Goal: Ask a question: Seek information or help from site administrators or community

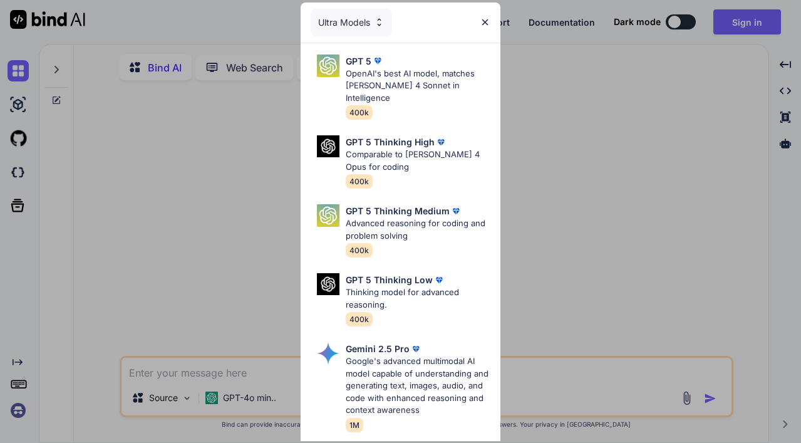
click at [561, 149] on div "Ultra Models GPT 5 OpenAI's best AI model, matches [PERSON_NAME] 4 Sonnet in In…" at bounding box center [400, 221] width 801 height 443
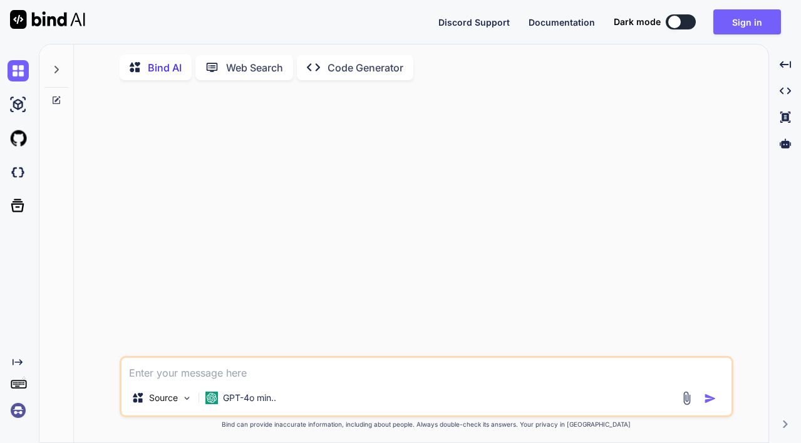
type textarea "x"
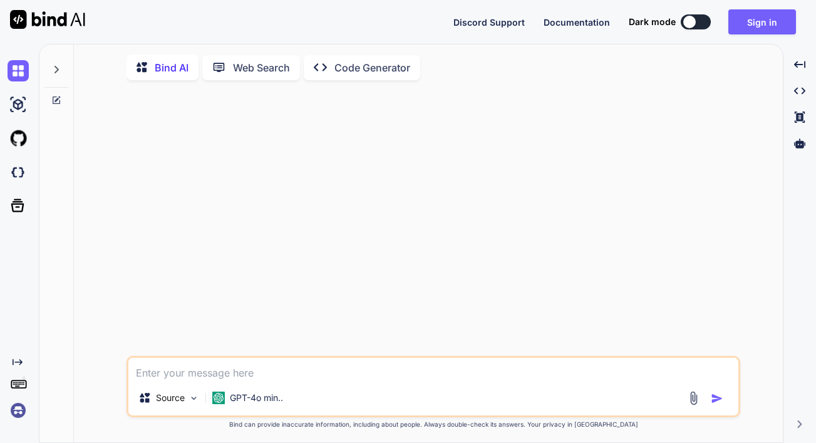
click at [252, 372] on textarea at bounding box center [433, 369] width 610 height 23
type textarea "W"
type textarea "x"
type textarea "Wh"
type textarea "x"
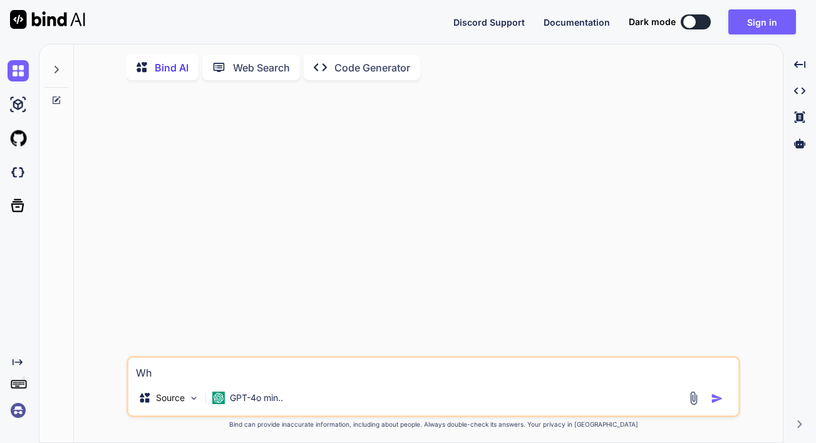
type textarea "Wha"
type textarea "x"
type textarea "What"
type textarea "x"
type textarea "What"
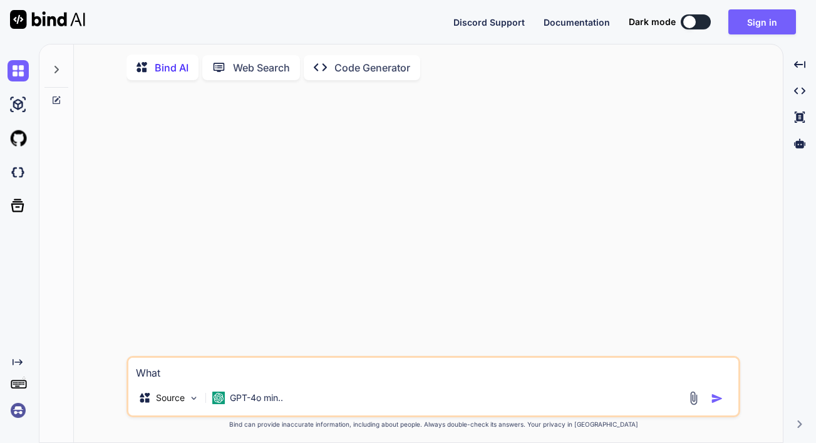
type textarea "x"
type textarea "What i"
type textarea "x"
type textarea "What is"
type textarea "x"
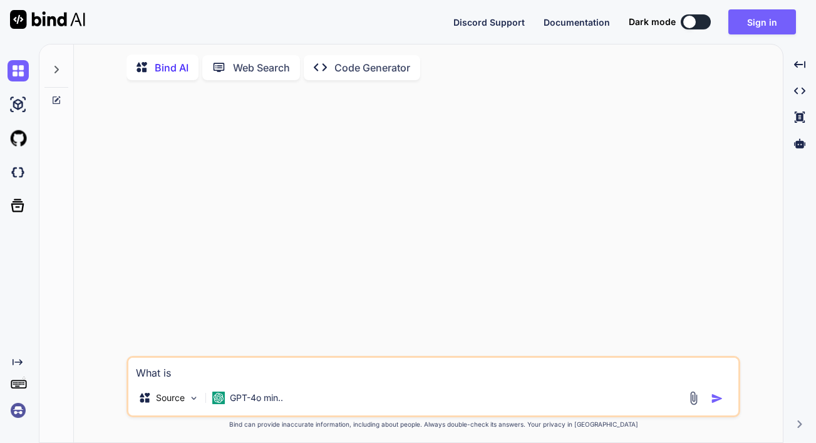
type textarea "What is"
type textarea "x"
type textarea "What is t"
type textarea "x"
type textarea "What is th"
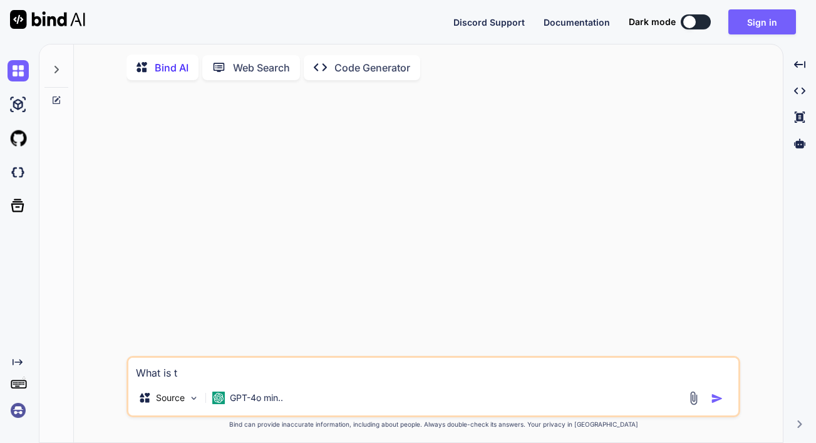
type textarea "x"
type textarea "What is thi"
type textarea "x"
type textarea "What is thi"
type textarea "x"
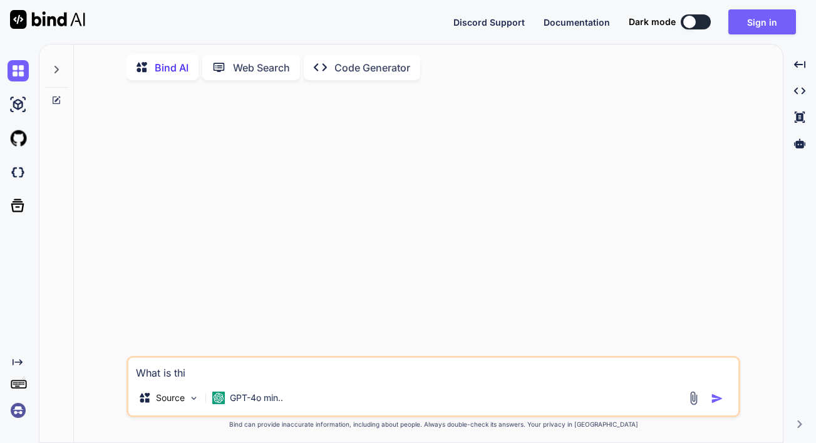
type textarea "What is thi a"
type textarea "x"
type textarea "What is thi"
type textarea "x"
type textarea "What is thi"
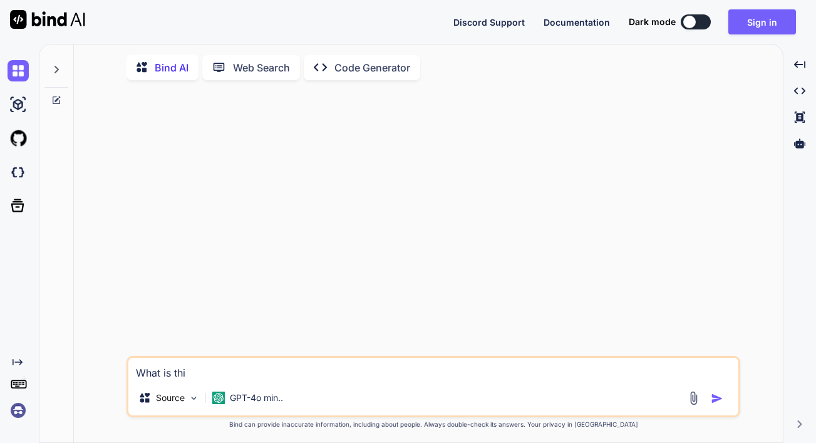
type textarea "x"
type textarea "What is this"
type textarea "x"
type textarea "What is this"
type textarea "x"
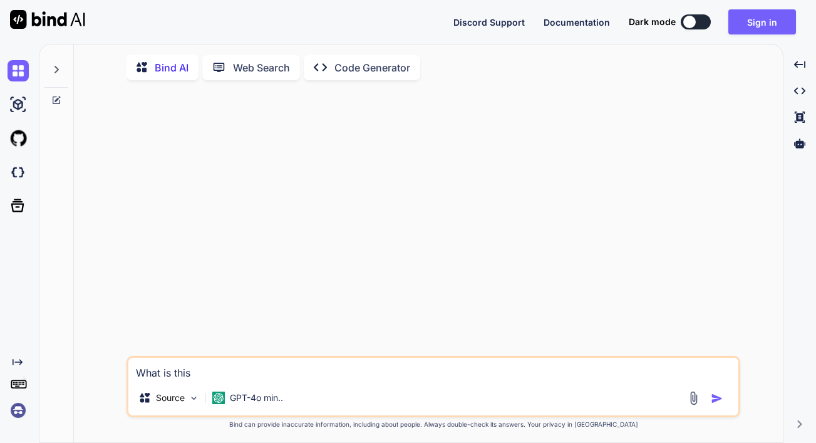
type textarea "What is this a"
type textarea "x"
type textarea "What is this ab"
type textarea "x"
type textarea "What is this abo"
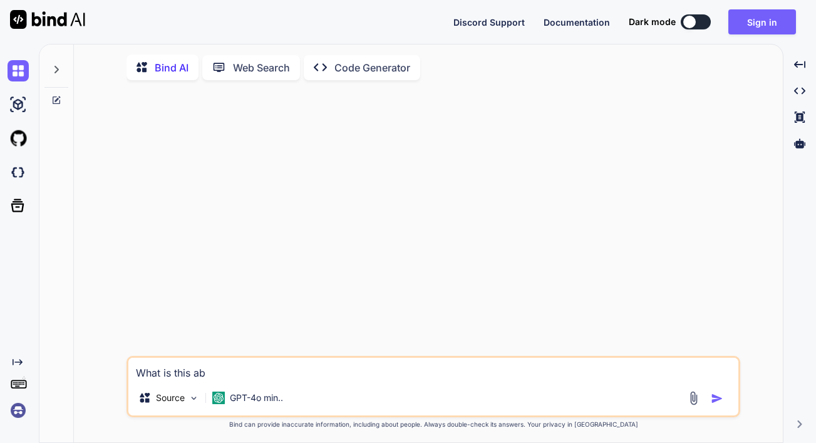
type textarea "x"
type textarea "What is this abou"
type textarea "x"
type textarea "What is this about"
type textarea "x"
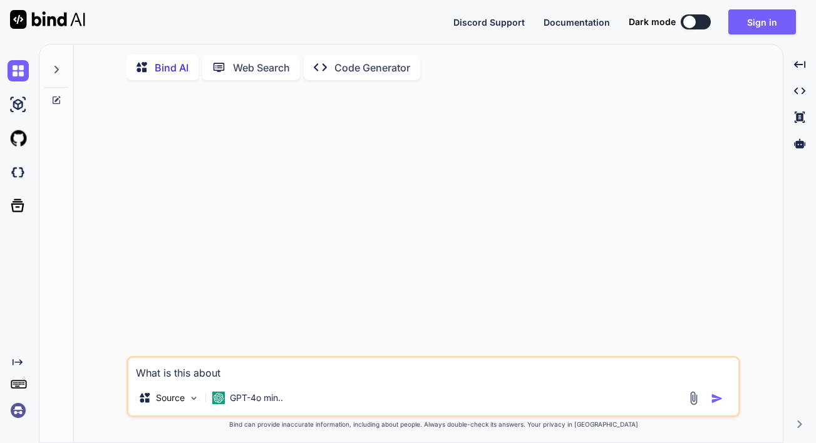
type textarea "What is this about"
type textarea "x"
type textarea "What is this about"
click at [692, 403] on img at bounding box center [694, 398] width 14 height 14
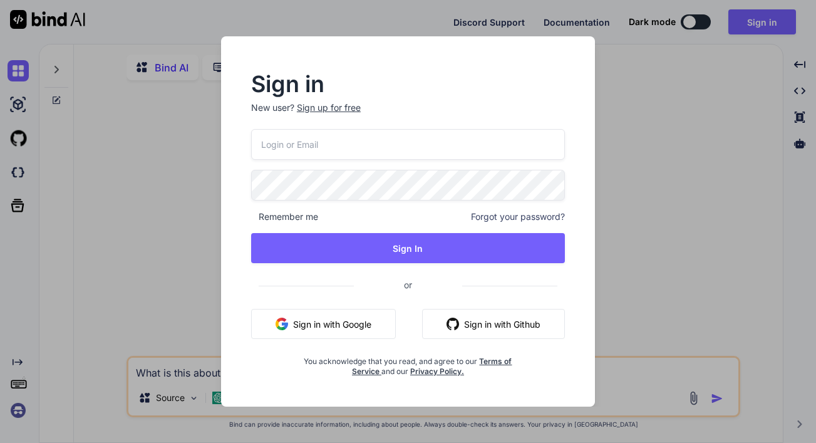
click at [384, 326] on button "Sign in with Google" at bounding box center [323, 324] width 145 height 30
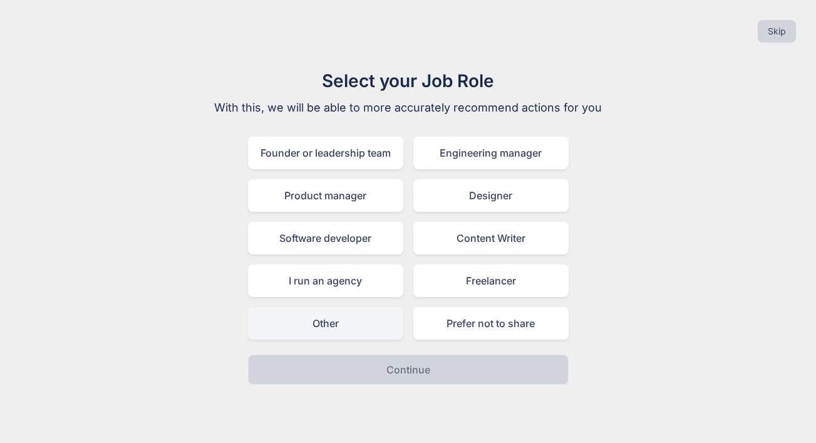
click at [310, 330] on div "Other" at bounding box center [325, 323] width 155 height 33
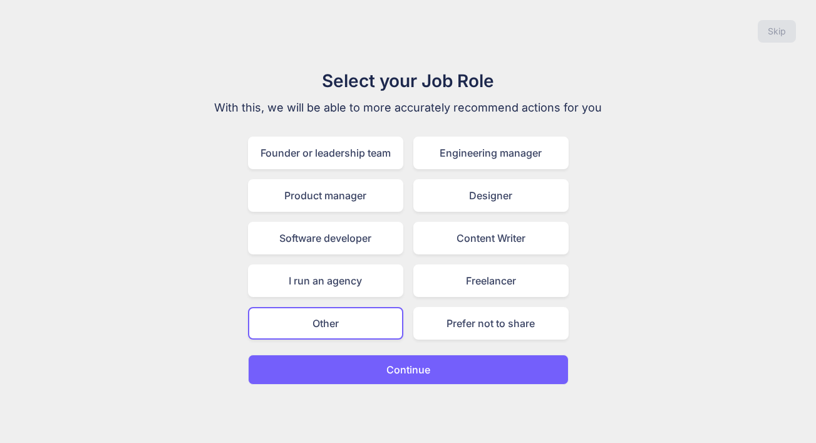
click at [306, 367] on button "Continue" at bounding box center [408, 370] width 321 height 30
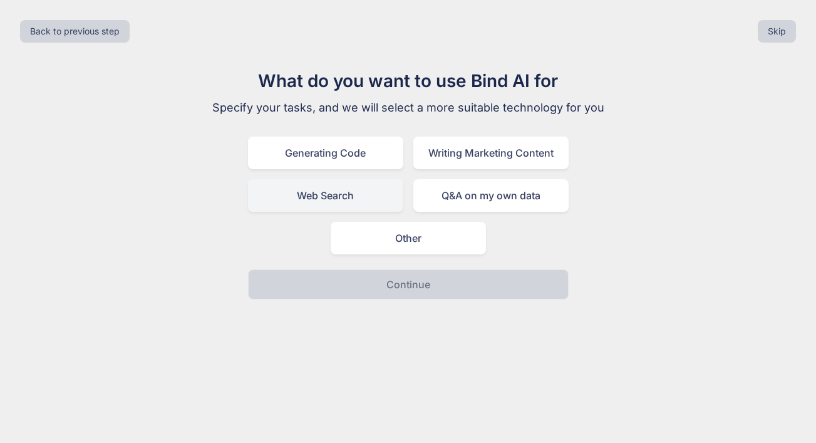
click at [355, 197] on div "Web Search" at bounding box center [325, 195] width 155 height 33
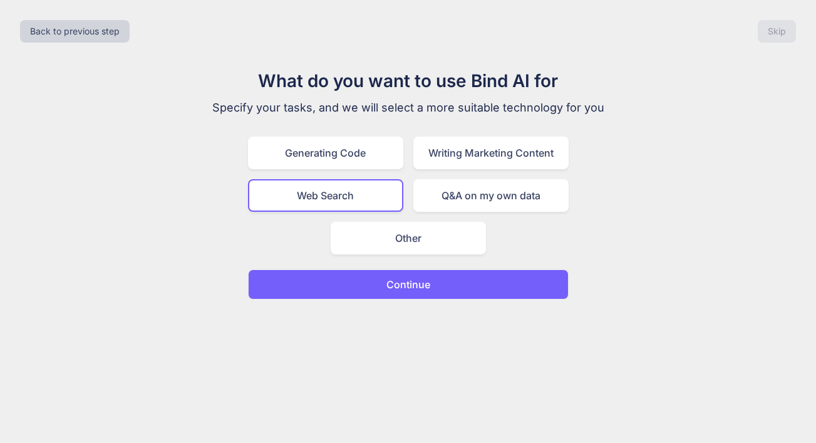
click at [350, 293] on button "Continue" at bounding box center [408, 284] width 321 height 30
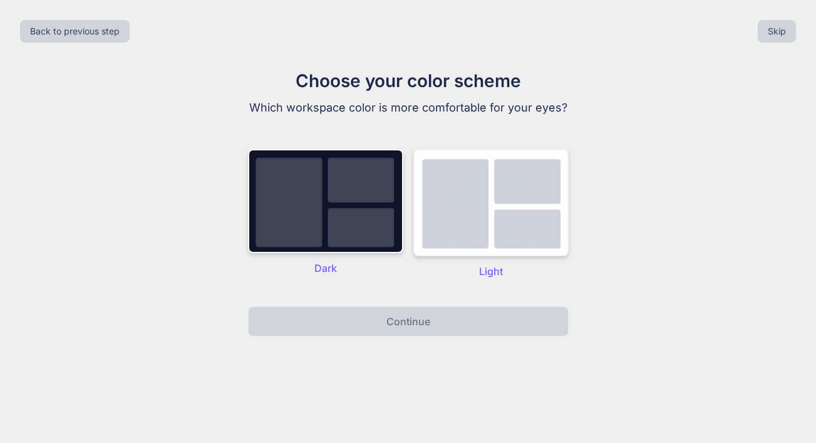
click at [472, 248] on img at bounding box center [491, 202] width 155 height 107
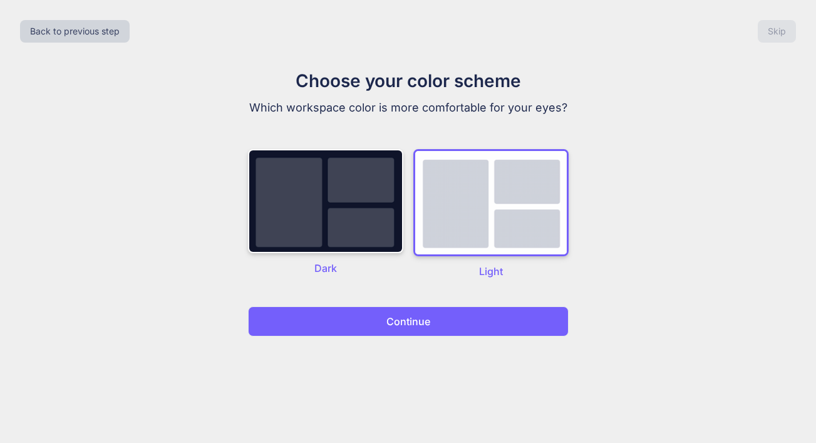
click at [438, 316] on button "Continue" at bounding box center [408, 321] width 321 height 30
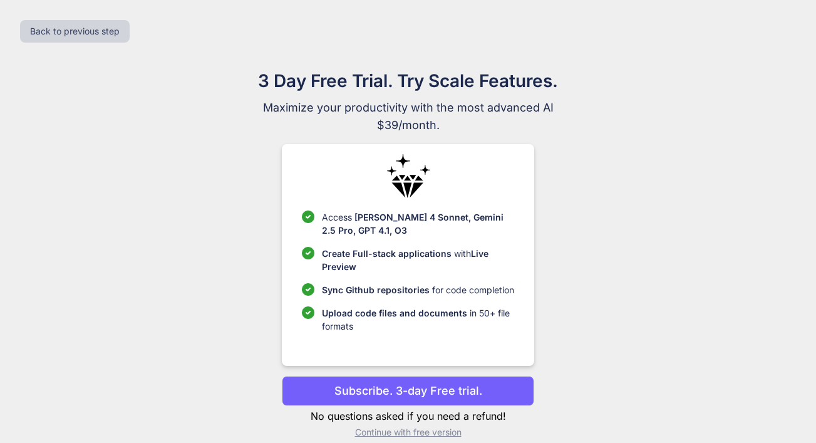
click at [410, 433] on p "Continue with free version" at bounding box center [408, 432] width 253 height 13
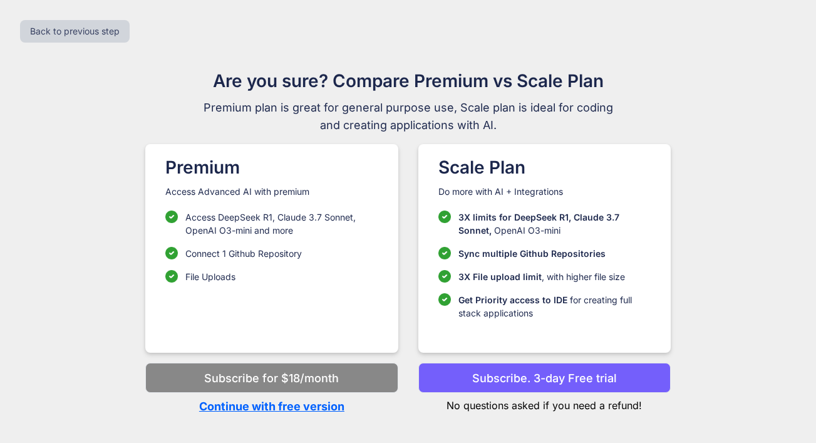
click at [326, 413] on p "Continue with free version" at bounding box center [271, 406] width 253 height 17
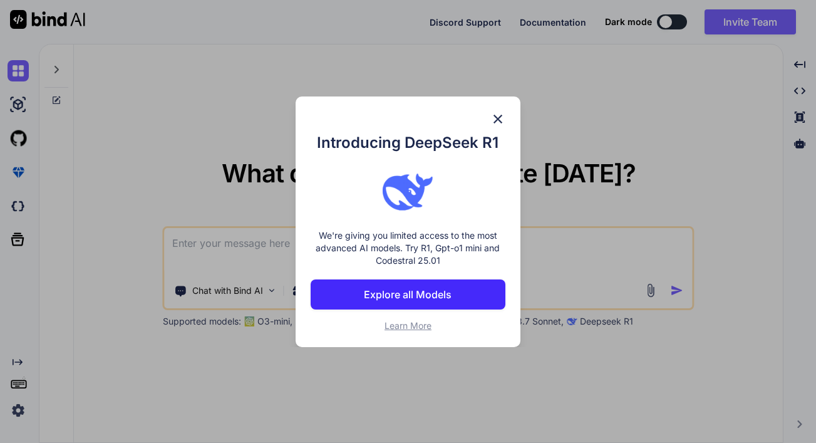
click at [460, 292] on button "Explore all Models" at bounding box center [408, 294] width 194 height 30
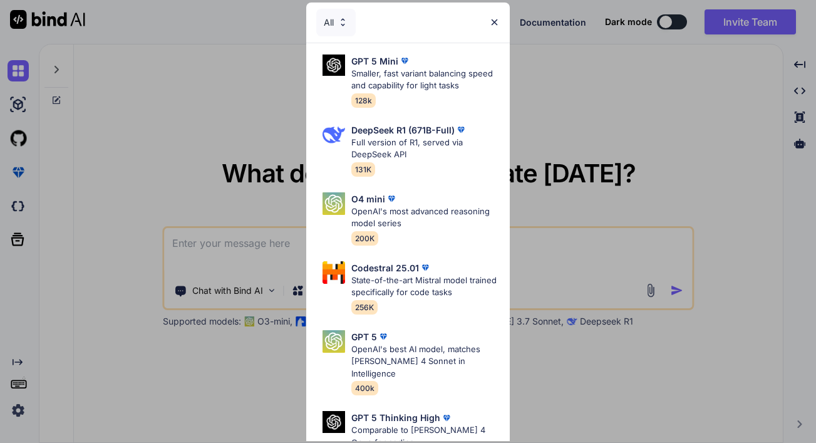
click at [493, 26] on img at bounding box center [494, 22] width 11 height 11
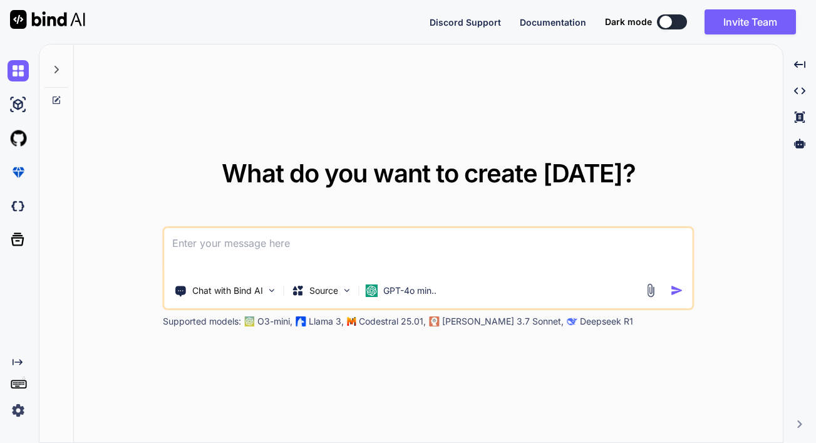
click at [323, 253] on textarea at bounding box center [429, 251] width 528 height 46
type textarea "x"
type textarea "W"
type textarea "x"
type textarea "Wha"
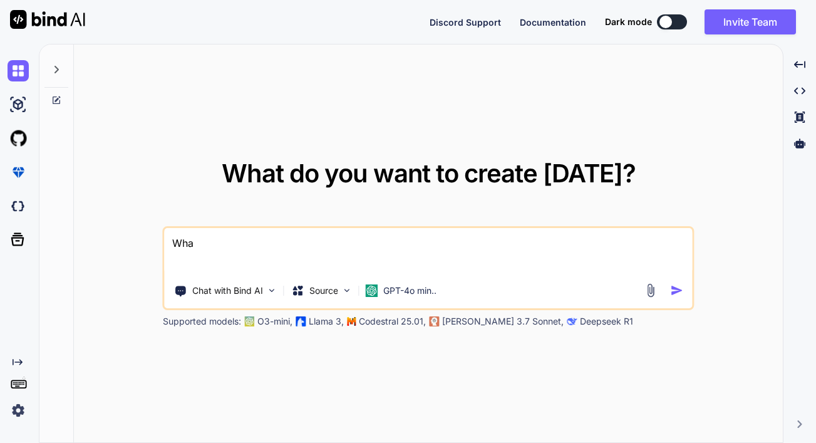
type textarea "x"
type textarea "What"
type textarea "x"
type textarea "What"
type textarea "x"
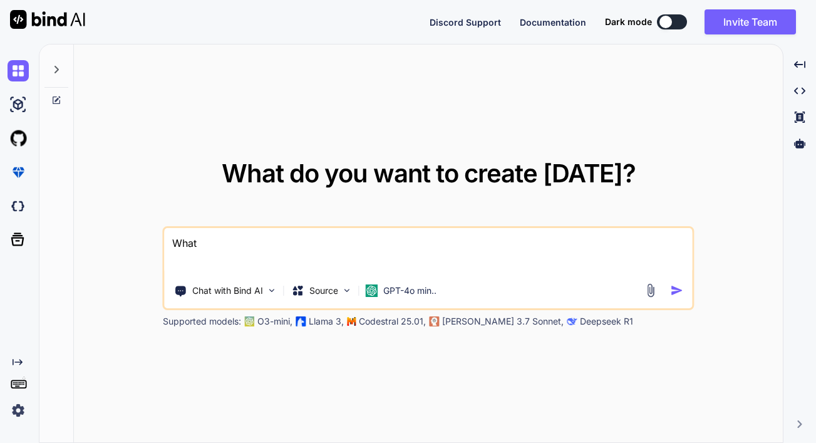
type textarea "What i"
type textarea "x"
type textarea "What is"
type textarea "x"
type textarea "What is"
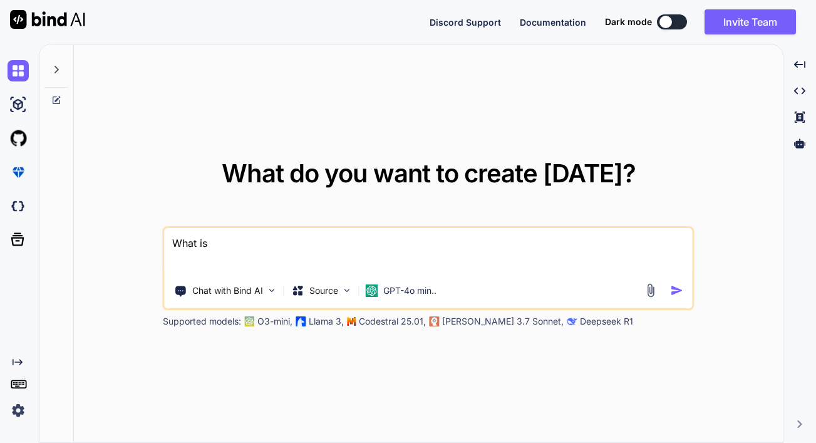
type textarea "x"
type textarea "What is t"
type textarea "x"
type textarea "What is th"
type textarea "x"
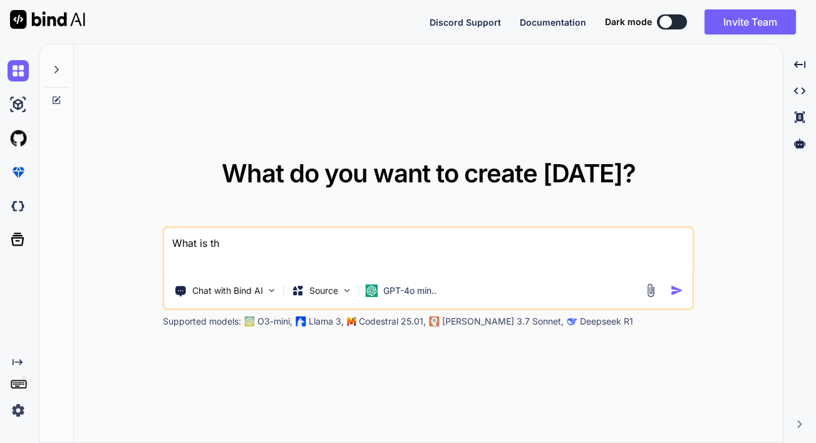
type textarea "What is thi"
type textarea "x"
type textarea "What is this"
type textarea "x"
type textarea "What is this"
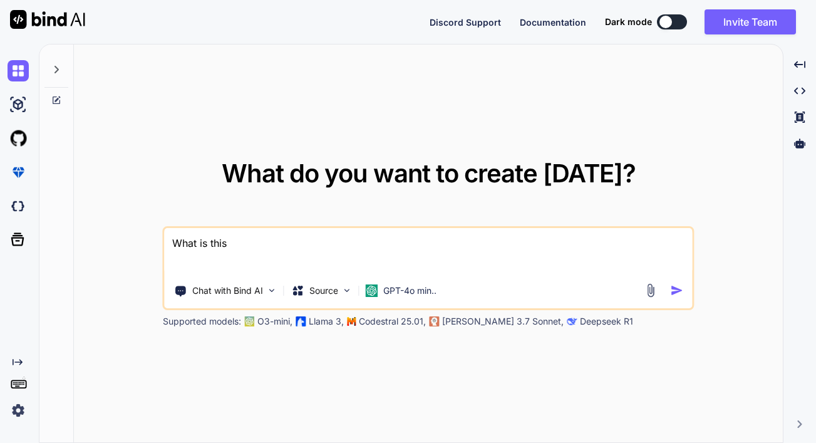
type textarea "x"
type textarea "What is this a"
type textarea "x"
type textarea "What is this ab"
type textarea "x"
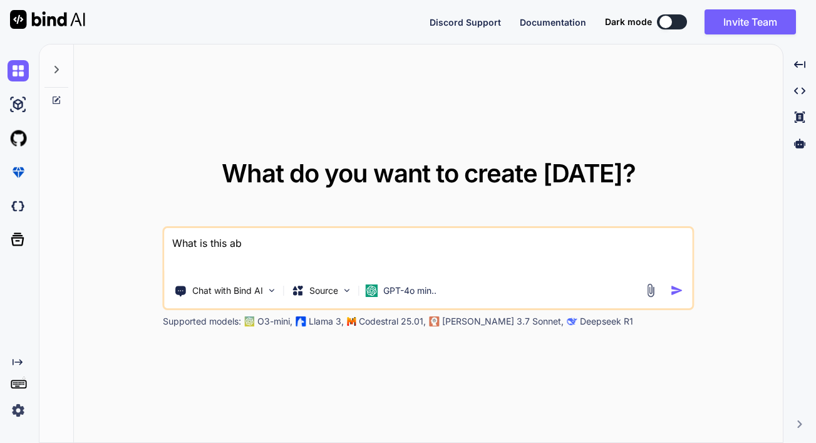
type textarea "What is this abo"
type textarea "x"
type textarea "What is this abou"
type textarea "x"
type textarea "What is this about"
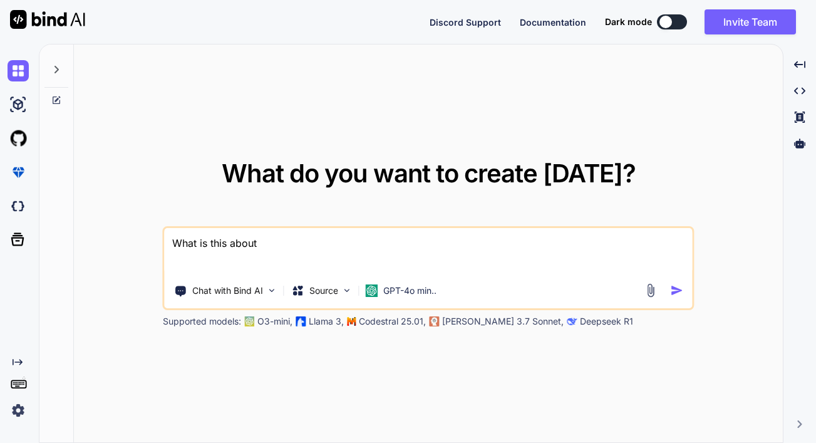
type textarea "x"
type textarea "What is this about"
click at [648, 294] on img at bounding box center [651, 290] width 14 height 14
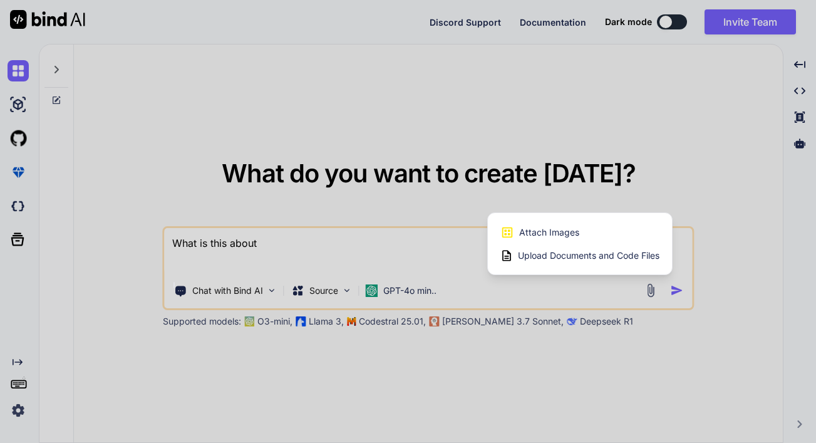
click at [524, 254] on span "Upload Documents and Code Files" at bounding box center [589, 255] width 142 height 13
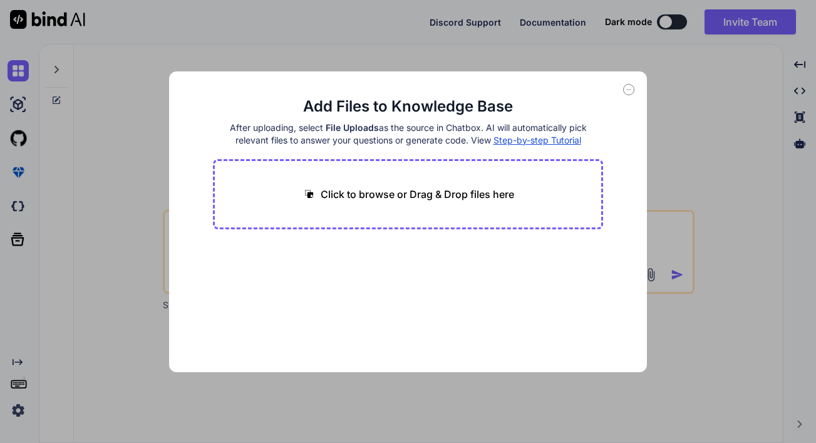
click at [390, 193] on p "Click to browse or Drag & Drop files here" at bounding box center [418, 194] width 194 height 15
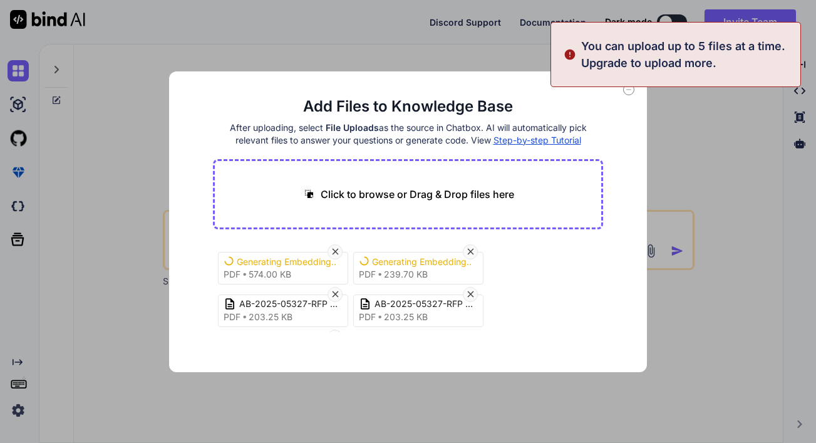
click at [548, 253] on div "Generating Embedding... pdf 574.00 KB Generating Embedding... pdf 239.70 KB AB-…" at bounding box center [408, 287] width 390 height 90
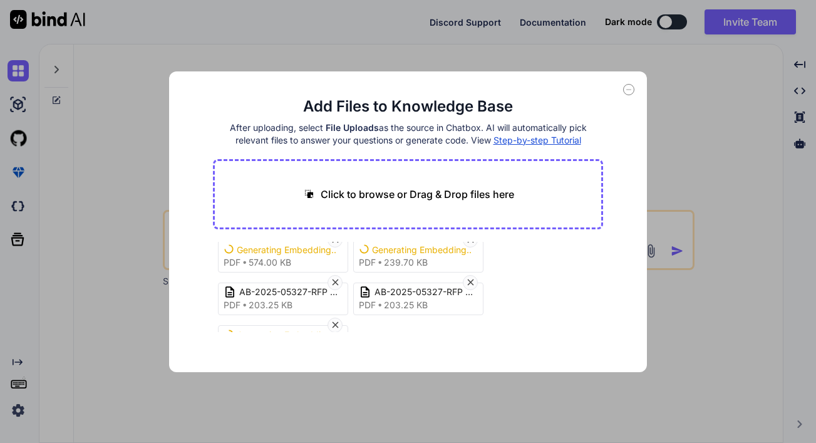
scroll to position [48, 0]
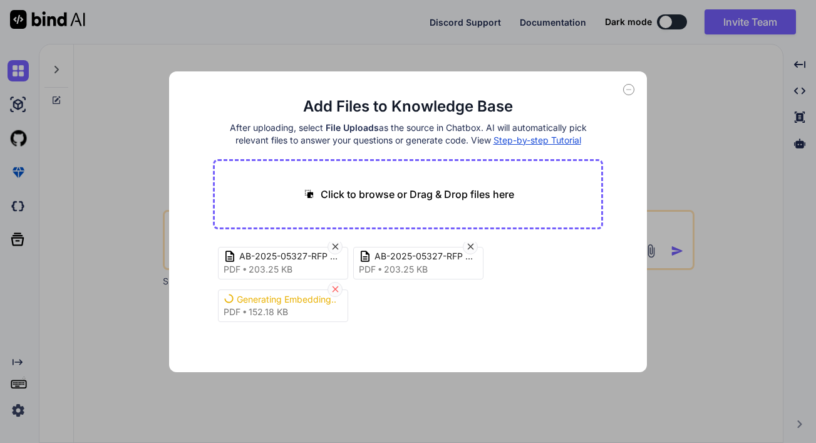
click at [336, 291] on icon at bounding box center [335, 289] width 11 height 11
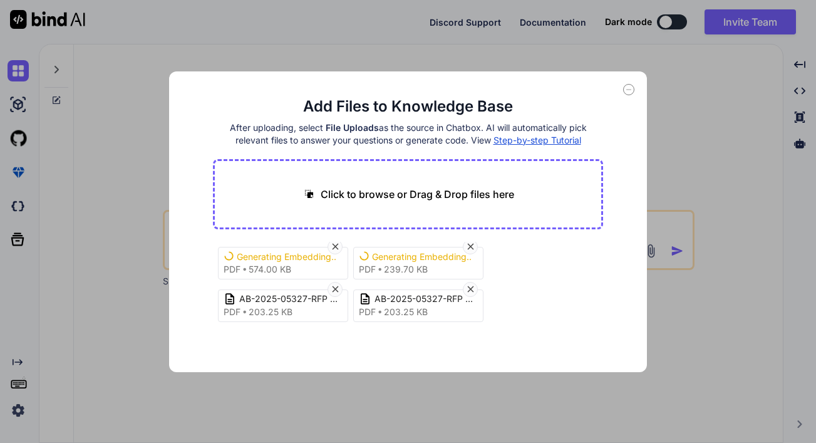
scroll to position [0, 0]
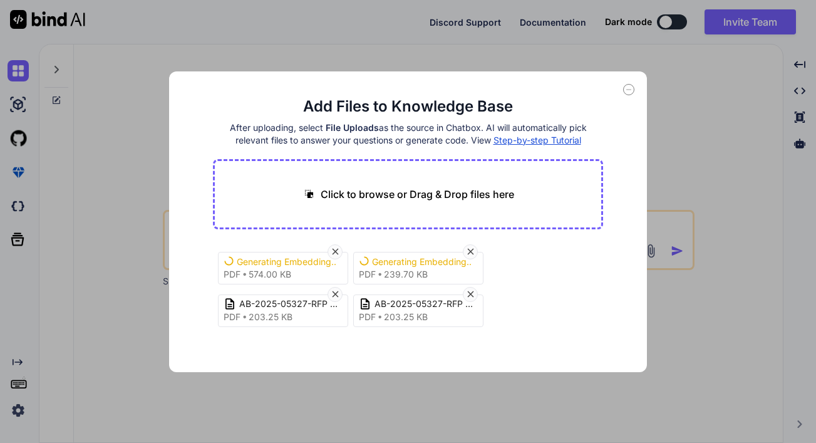
click at [634, 296] on div "Add Files to Knowledge Base After uploading, select File Uploads as the source …" at bounding box center [408, 221] width 478 height 301
click at [627, 93] on icon at bounding box center [628, 89] width 11 height 11
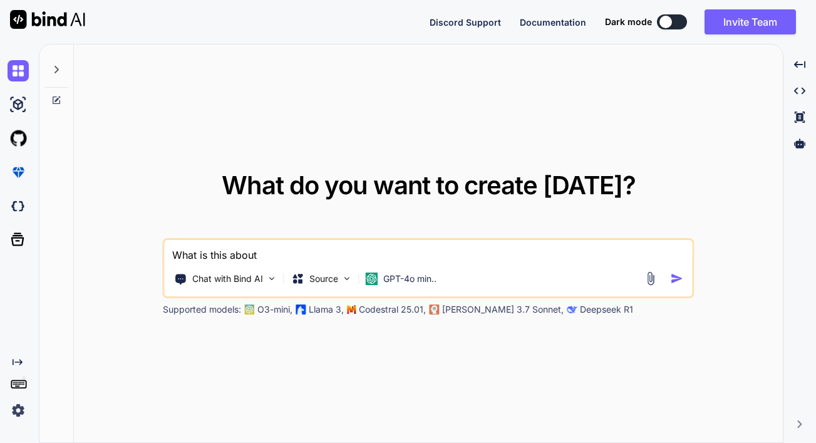
click at [471, 266] on div "Chat with Bind AI Source GPT-4o min.." at bounding box center [404, 278] width 479 height 25
type textarea "x"
